Goal: Browse casually: Explore the website without a specific task or goal

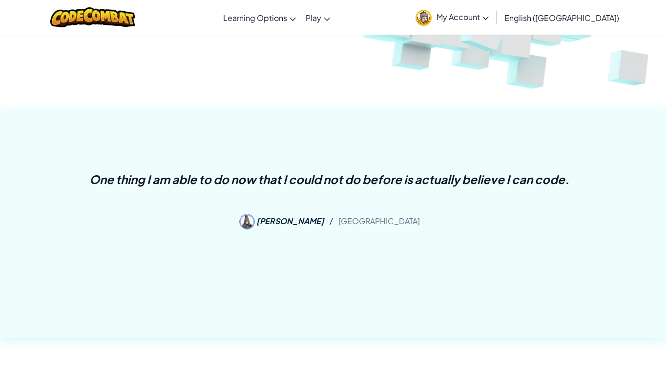
scroll to position [320, 0]
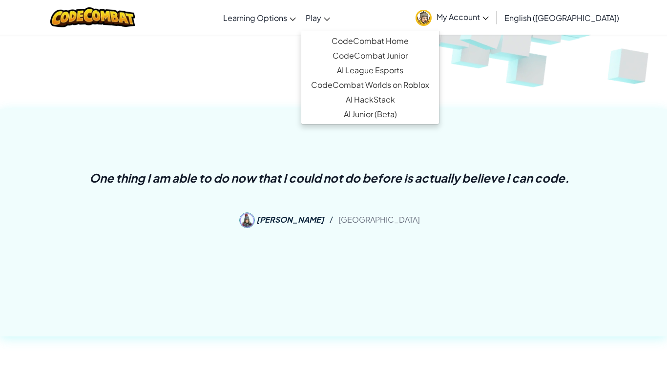
click at [335, 9] on link "Play" at bounding box center [318, 17] width 34 height 26
click at [371, 37] on link "CodeCombat Home" at bounding box center [370, 41] width 138 height 15
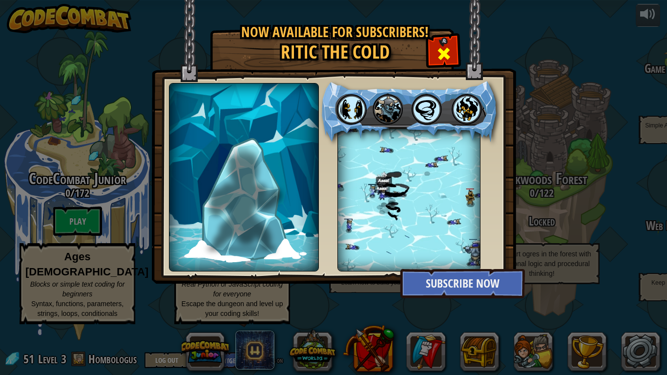
click at [442, 63] on div at bounding box center [443, 52] width 31 height 31
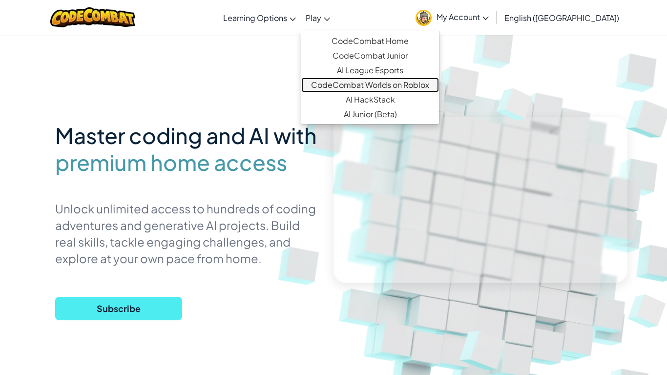
click at [399, 87] on link "CodeCombat Worlds on Roblox" at bounding box center [370, 85] width 138 height 15
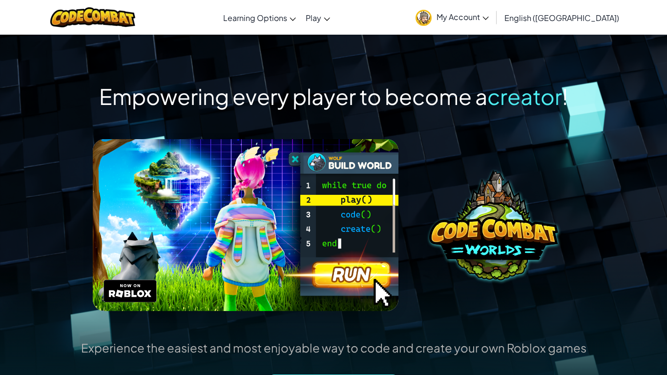
scroll to position [1, 0]
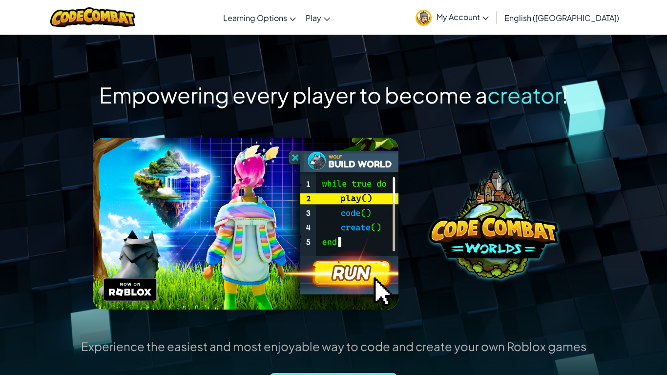
click at [402, 100] on span "Empowering every player to become a" at bounding box center [293, 94] width 388 height 27
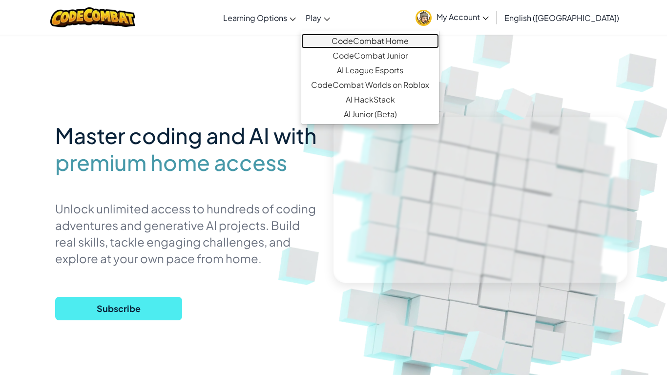
click at [372, 38] on link "CodeCombat Home" at bounding box center [370, 41] width 138 height 15
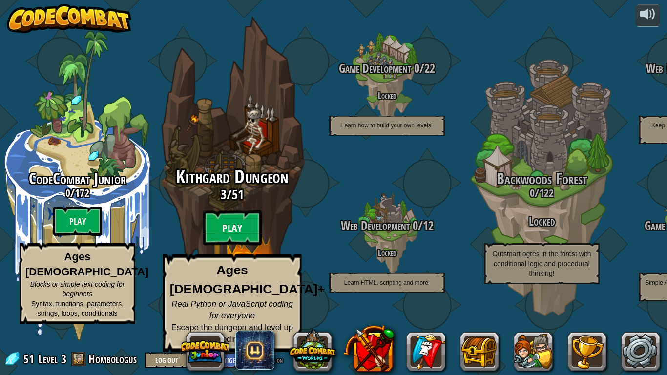
click at [253, 236] on btn "Play" at bounding box center [232, 227] width 59 height 35
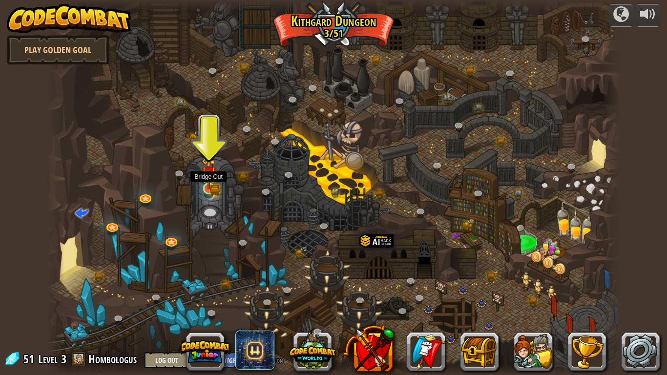
click at [210, 184] on img at bounding box center [209, 174] width 15 height 32
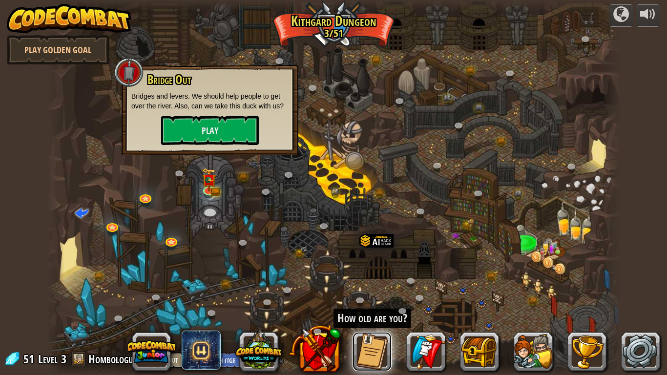
click at [378, 363] on button at bounding box center [371, 351] width 39 height 39
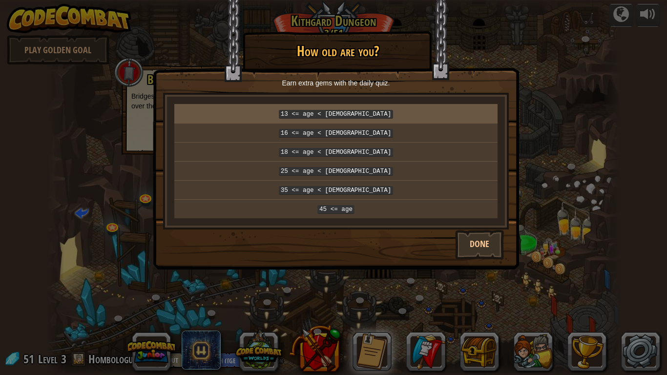
click at [457, 118] on p "13 <= age < [DEMOGRAPHIC_DATA]" at bounding box center [335, 113] width 315 height 11
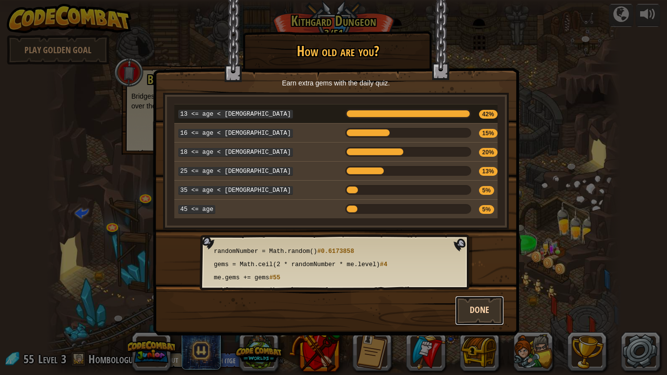
click at [485, 310] on button "Done" at bounding box center [479, 310] width 49 height 29
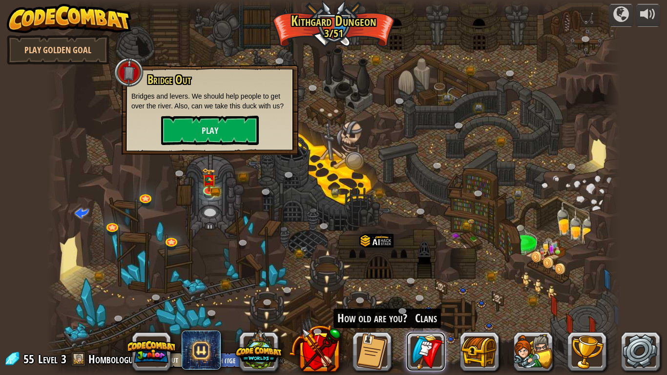
click at [413, 349] on link at bounding box center [425, 351] width 39 height 39
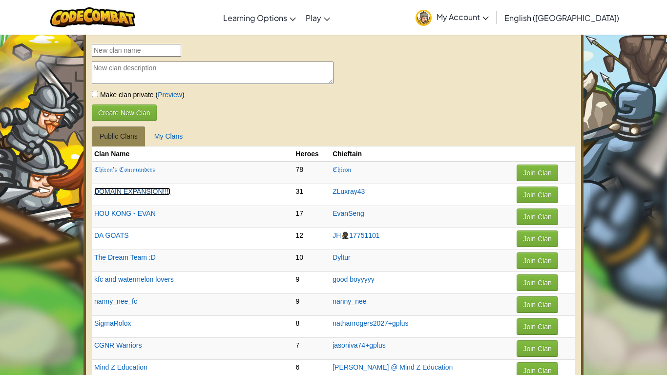
click at [150, 192] on link "DOMAIN EXPANSION!!!!" at bounding box center [132, 191] width 76 height 8
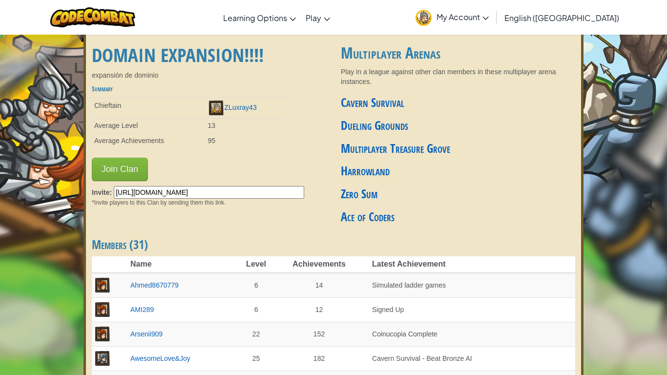
scroll to position [9, 0]
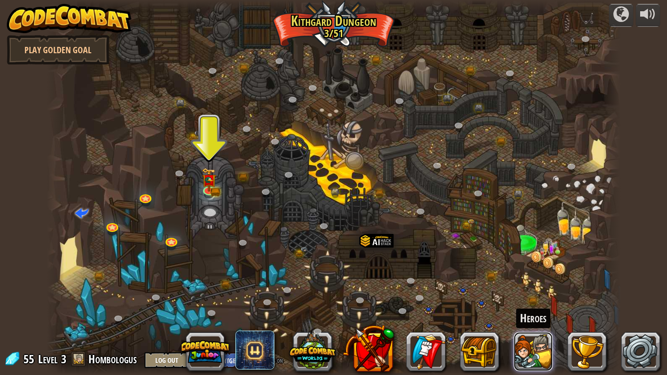
click at [523, 356] on button at bounding box center [532, 351] width 39 height 39
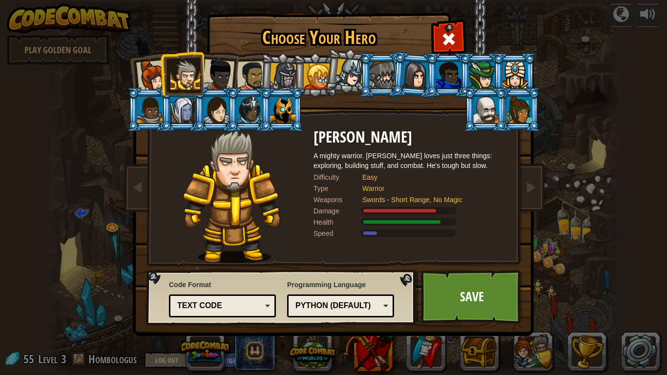
click at [280, 83] on div at bounding box center [283, 77] width 28 height 28
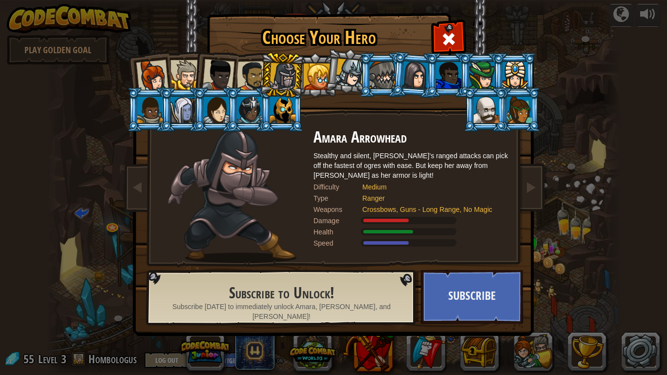
click at [329, 77] on li at bounding box center [347, 71] width 48 height 49
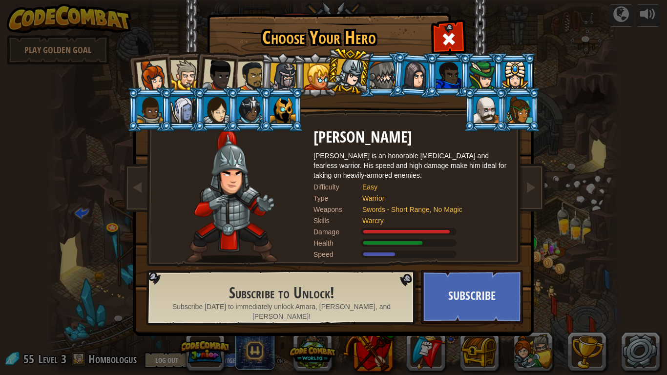
click at [350, 75] on div at bounding box center [349, 73] width 29 height 29
click at [372, 74] on div at bounding box center [381, 75] width 25 height 26
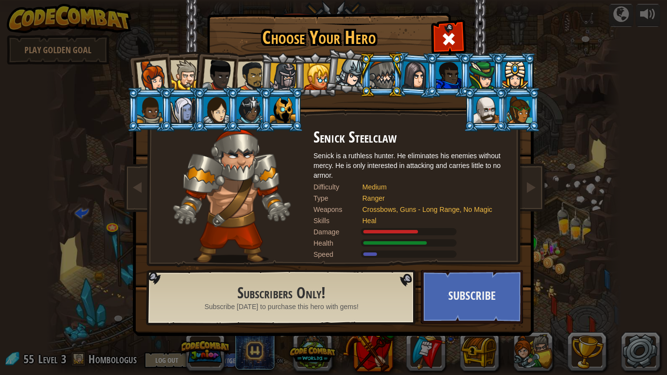
click at [430, 79] on li at bounding box center [447, 75] width 44 height 44
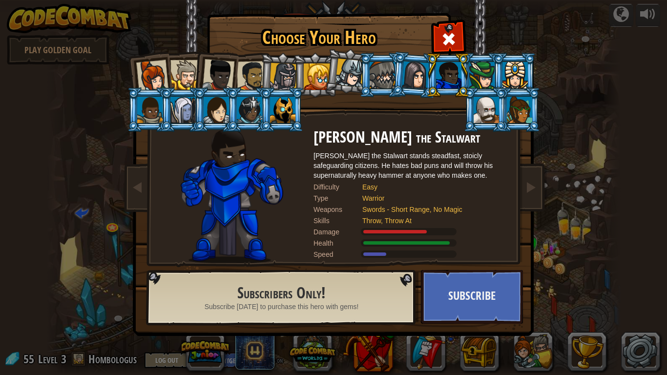
click at [493, 97] on div at bounding box center [485, 110] width 25 height 26
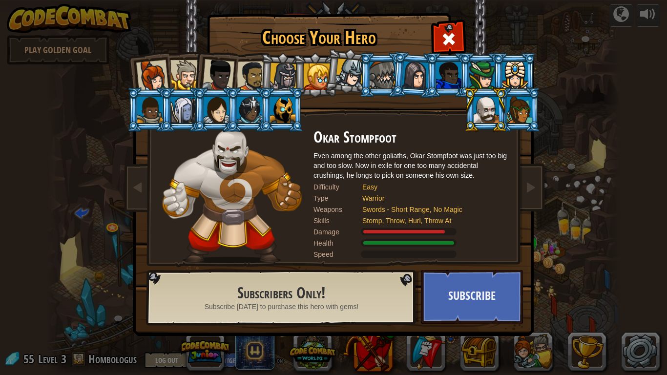
click at [493, 97] on div at bounding box center [485, 110] width 25 height 26
click at [271, 113] on div at bounding box center [282, 110] width 25 height 26
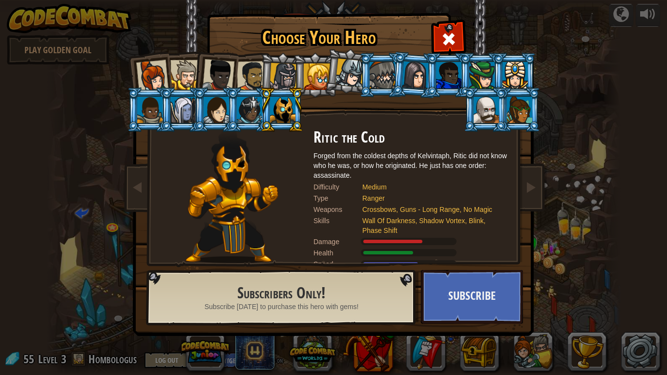
click at [256, 114] on div at bounding box center [249, 110] width 25 height 26
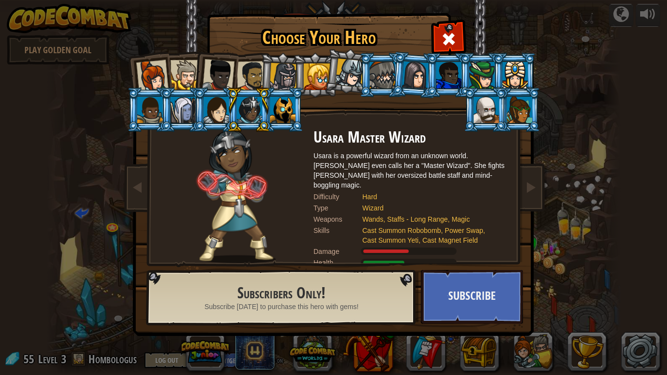
click at [381, 76] on div at bounding box center [381, 75] width 25 height 26
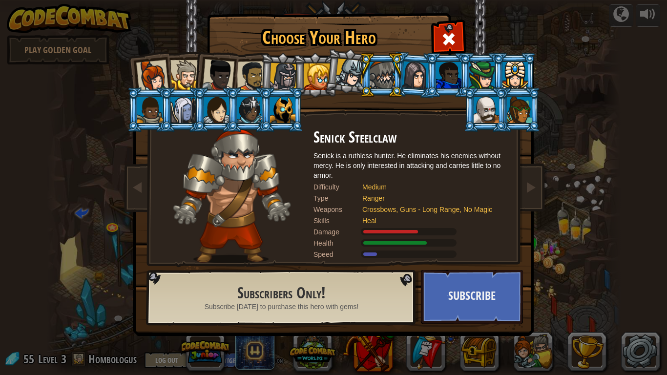
click at [359, 82] on li at bounding box center [381, 75] width 44 height 44
click at [349, 82] on div at bounding box center [349, 73] width 29 height 29
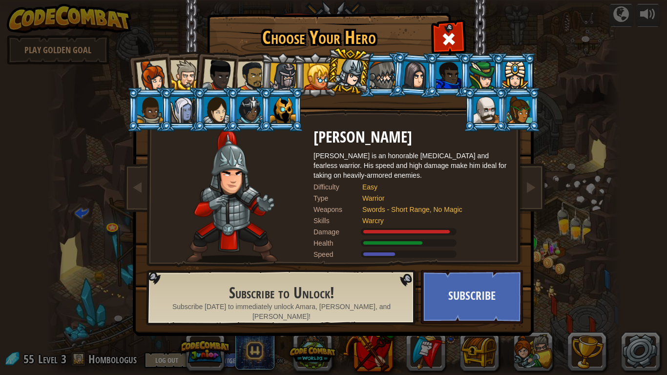
click at [307, 76] on div at bounding box center [316, 76] width 26 height 26
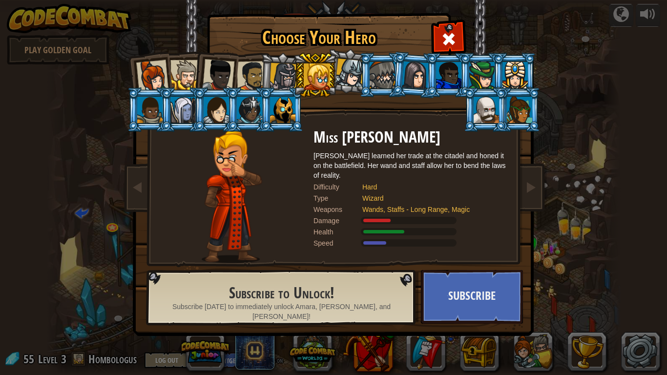
click at [278, 82] on div at bounding box center [283, 77] width 28 height 28
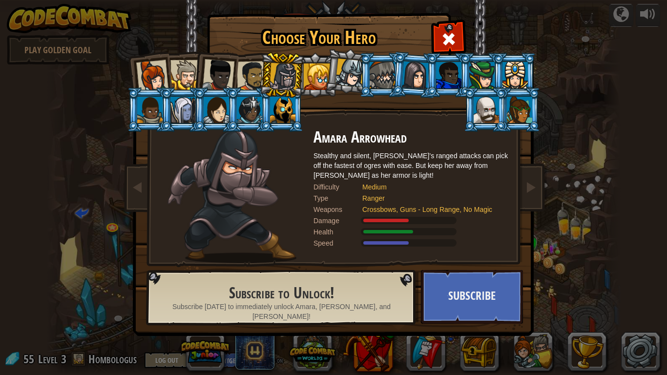
click at [255, 65] on div at bounding box center [252, 76] width 30 height 30
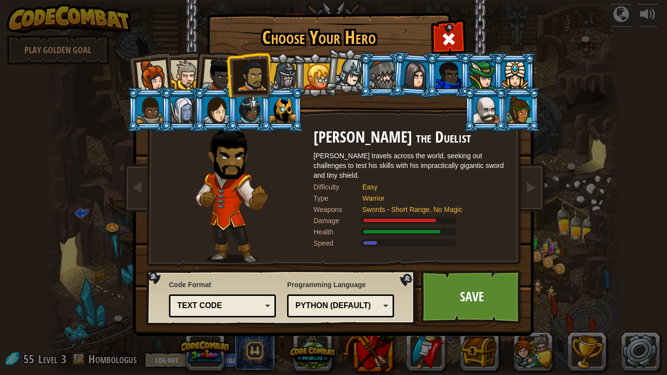
click at [214, 77] on div at bounding box center [218, 75] width 32 height 32
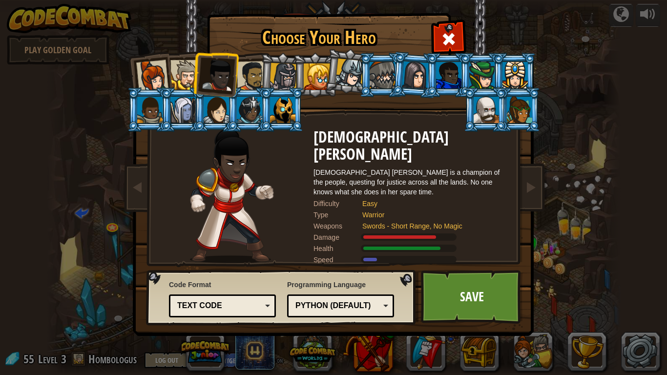
click at [185, 79] on div at bounding box center [185, 75] width 30 height 30
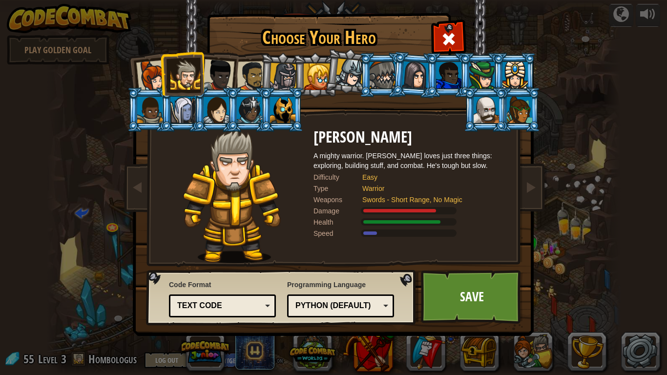
click at [141, 78] on div at bounding box center [152, 76] width 32 height 32
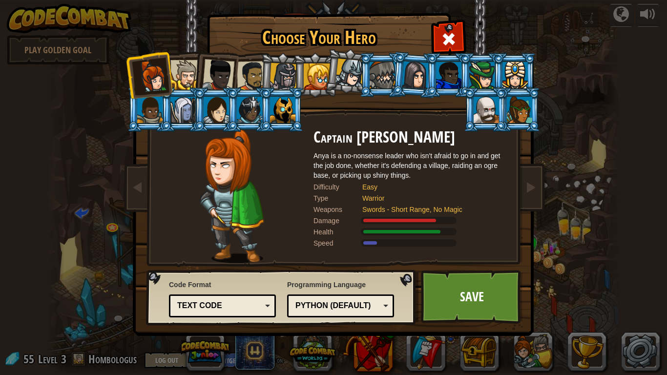
click at [431, 85] on li at bounding box center [447, 75] width 44 height 44
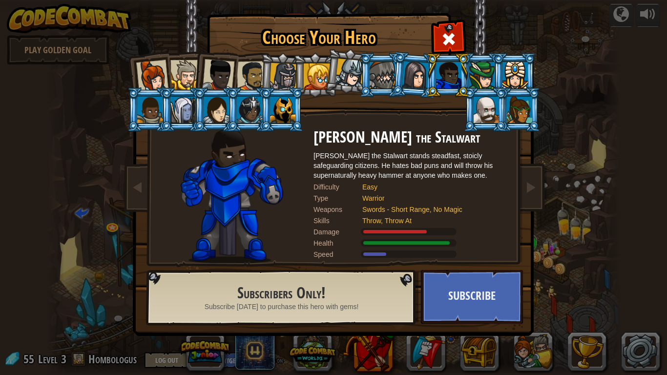
click at [504, 110] on li at bounding box center [485, 109] width 44 height 44
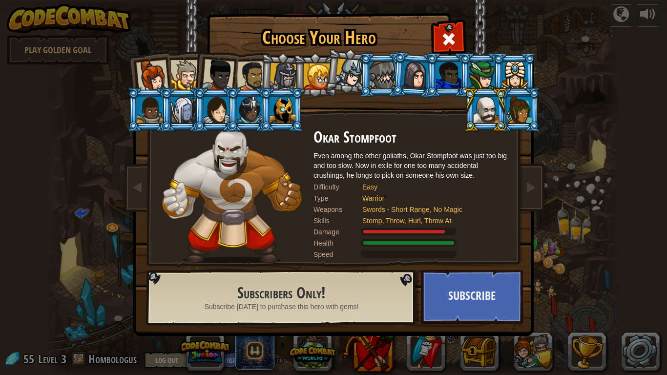
click at [504, 110] on li at bounding box center [485, 109] width 44 height 44
click at [497, 107] on div at bounding box center [485, 110] width 25 height 26
click at [515, 75] on div at bounding box center [514, 75] width 25 height 26
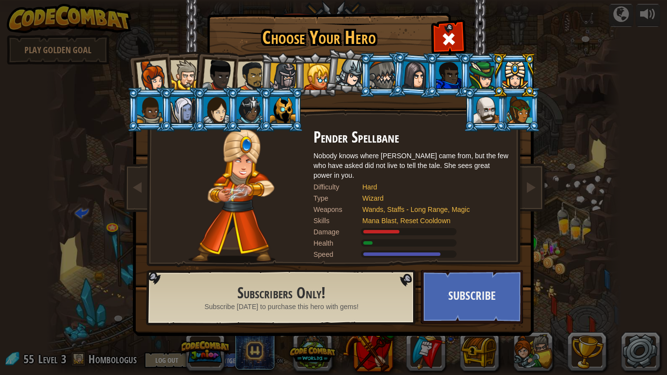
click at [283, 115] on div at bounding box center [282, 110] width 25 height 26
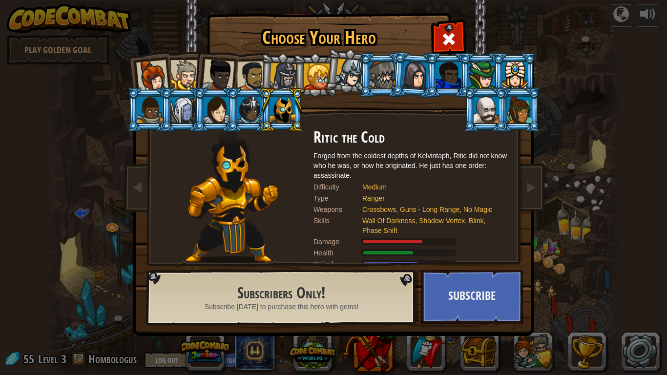
click at [213, 108] on div at bounding box center [215, 110] width 25 height 26
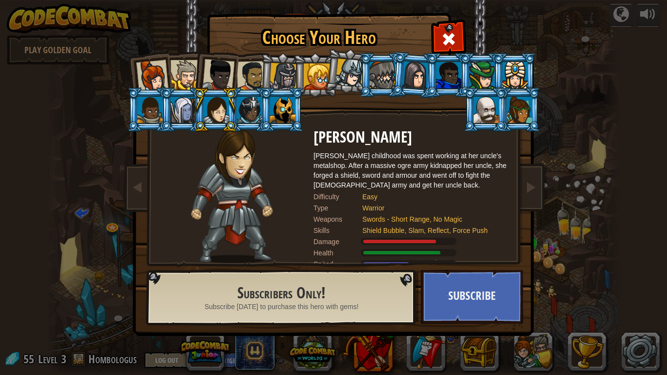
click at [168, 104] on li at bounding box center [182, 109] width 44 height 44
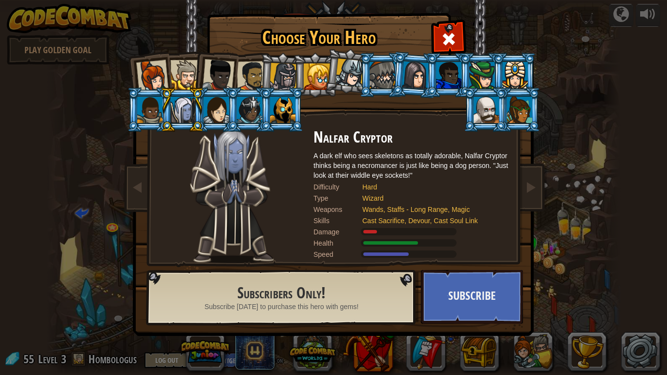
click at [156, 114] on div at bounding box center [149, 110] width 25 height 26
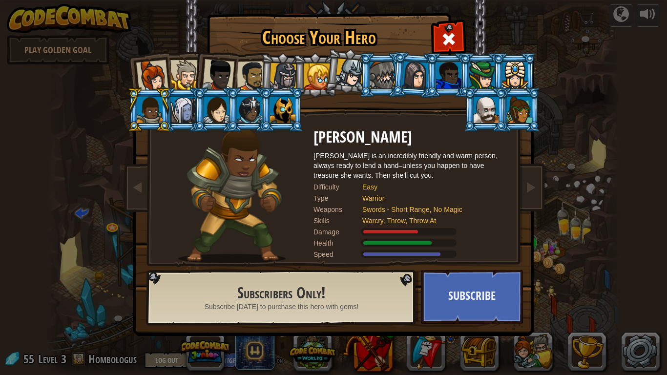
click at [468, 34] on img at bounding box center [335, 160] width 423 height 349
click at [454, 38] on span at bounding box center [449, 39] width 16 height 16
